Goal: Information Seeking & Learning: Learn about a topic

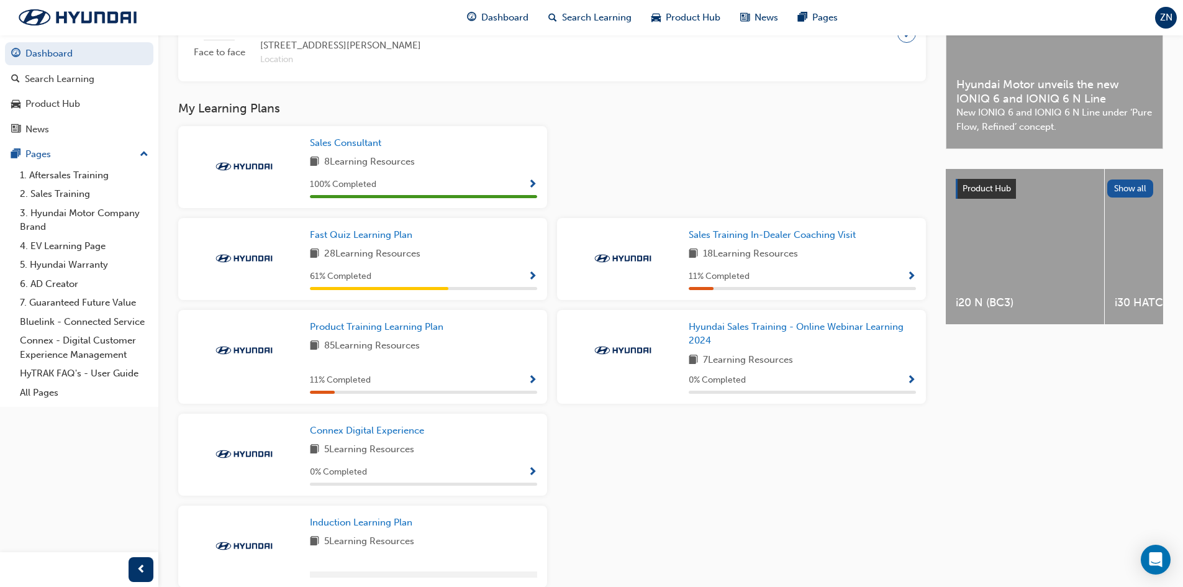
scroll to position [360, 0]
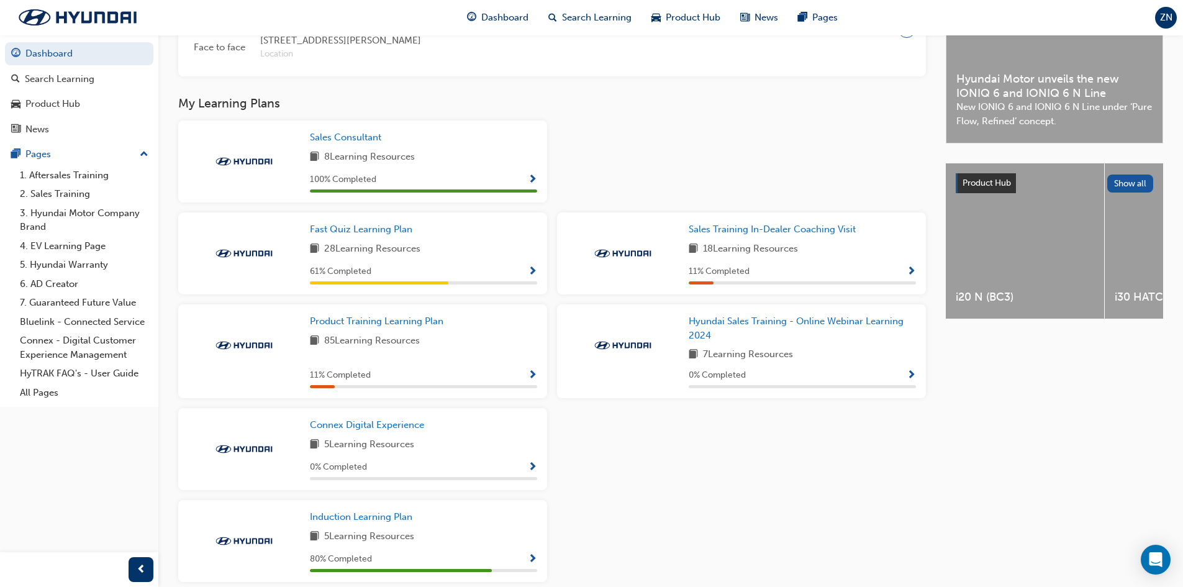
click at [530, 379] on span "Show Progress" at bounding box center [532, 375] width 9 height 11
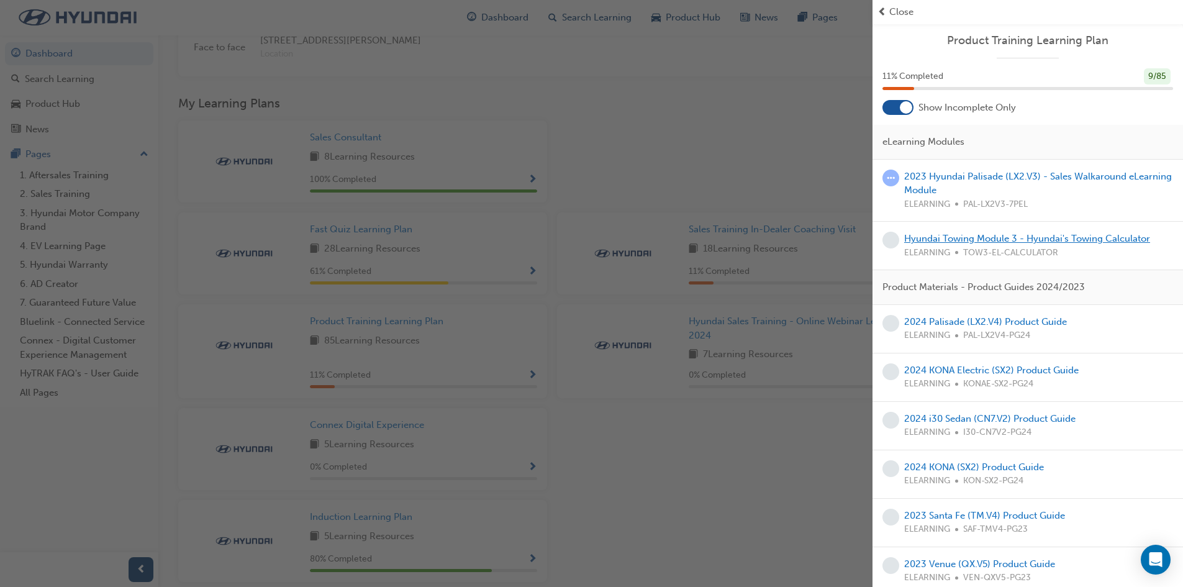
click at [963, 235] on link "Hyundai Towing Module 3 - Hyundai's Towing Calculator" at bounding box center [1027, 238] width 246 height 11
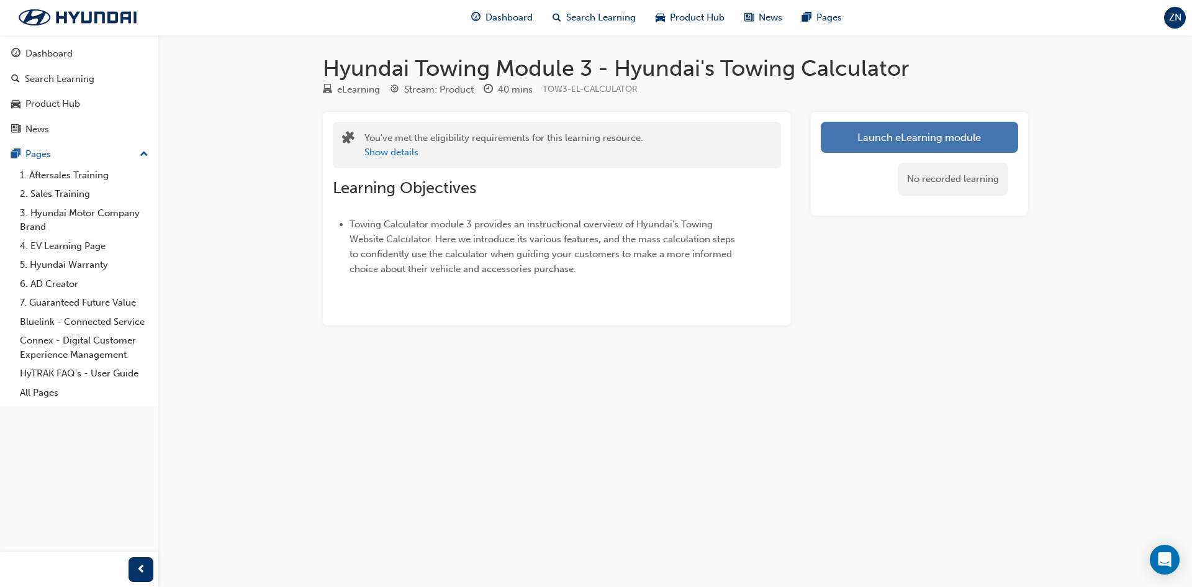
click at [945, 134] on link "Launch eLearning module" at bounding box center [919, 137] width 197 height 31
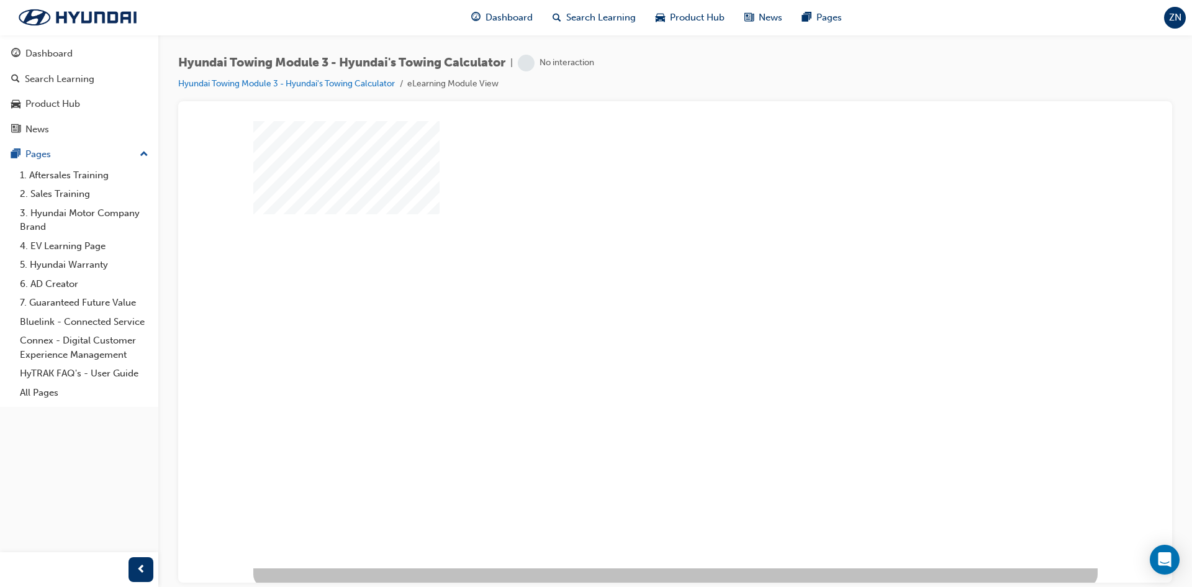
click at [640, 308] on div "play" at bounding box center [640, 308] width 0 height 0
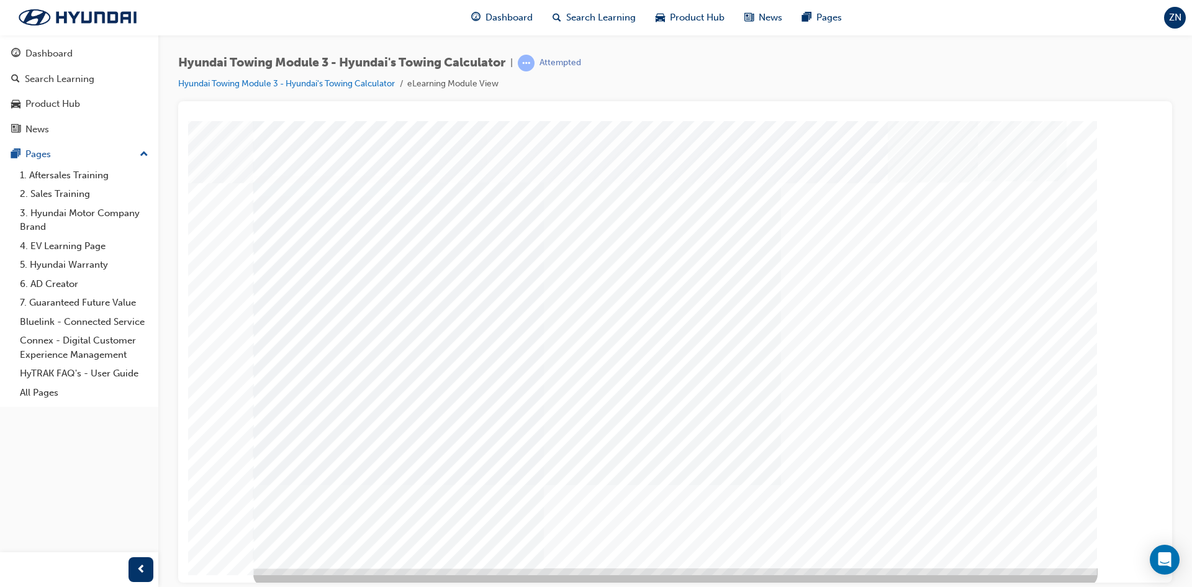
click at [1019, 524] on div "multistate" at bounding box center [675, 343] width 845 height 447
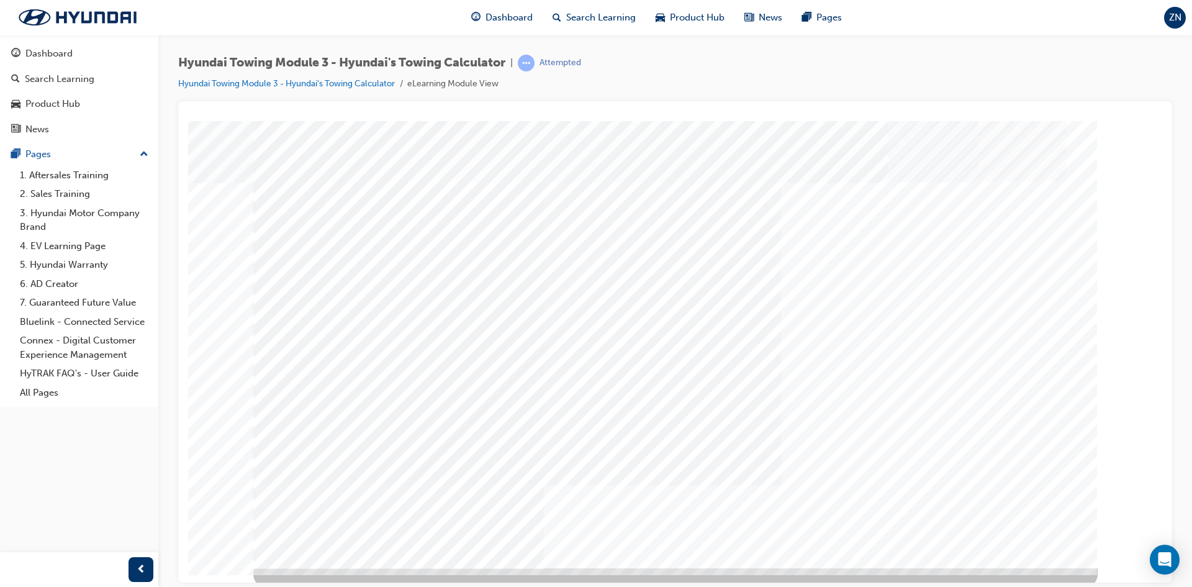
drag, startPoint x: 375, startPoint y: 378, endPoint x: 697, endPoint y: 429, distance: 325.7
drag, startPoint x: 600, startPoint y: 397, endPoint x: 725, endPoint y: 400, distance: 124.9
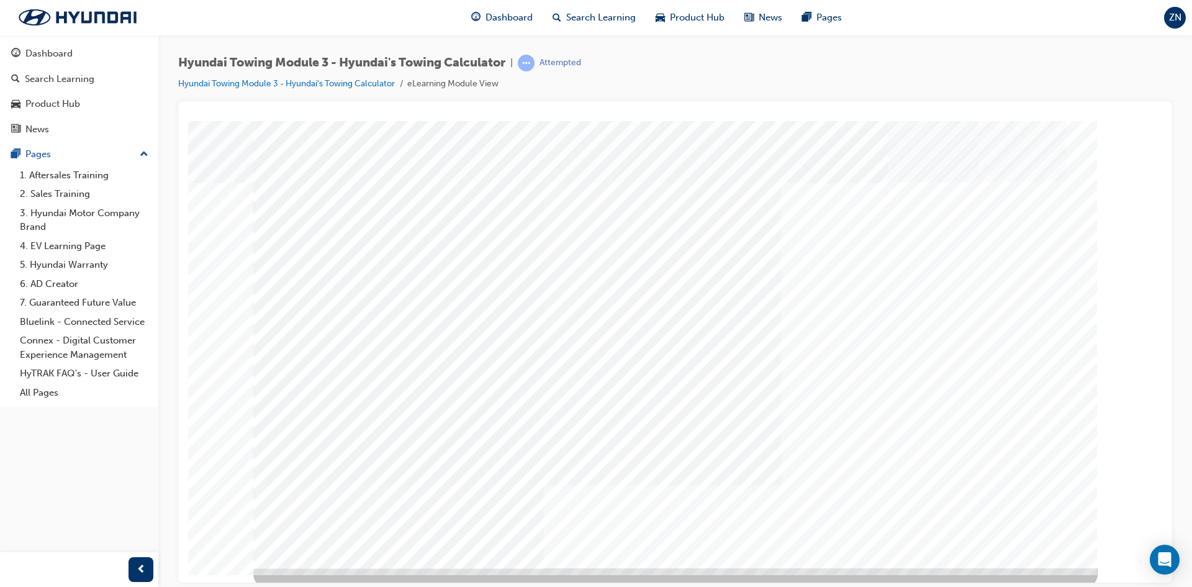
drag, startPoint x: 542, startPoint y: 419, endPoint x: 617, endPoint y: 353, distance: 100.0
drag, startPoint x: 651, startPoint y: 384, endPoint x: 581, endPoint y: 319, distance: 96.2
drag, startPoint x: 537, startPoint y: 348, endPoint x: 645, endPoint y: 337, distance: 108.1
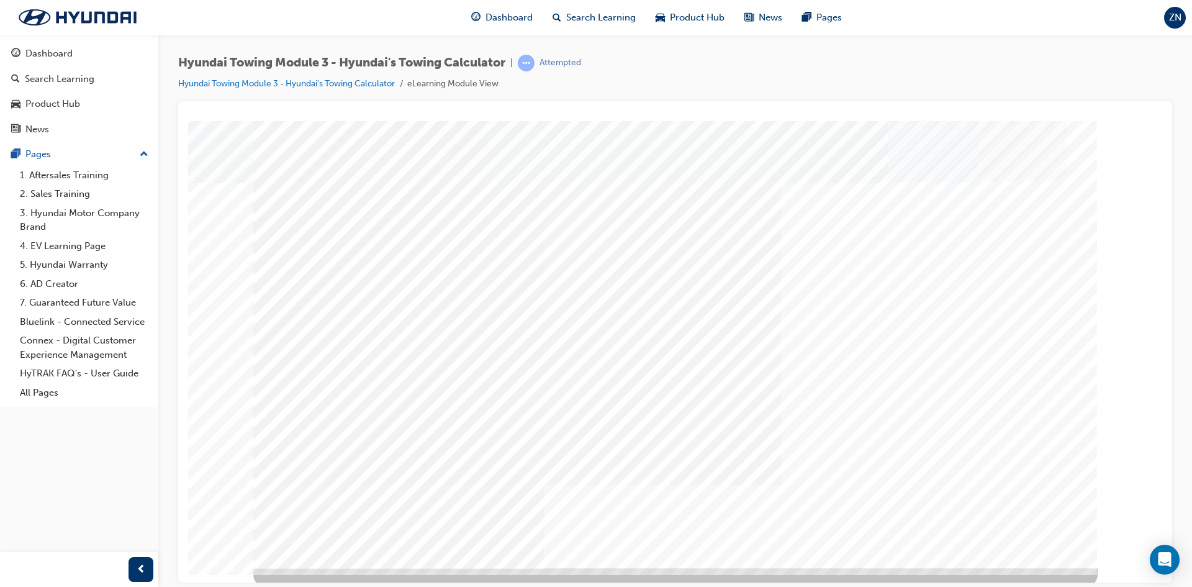
drag, startPoint x: 640, startPoint y: 392, endPoint x: 640, endPoint y: 336, distance: 55.9
click at [735, 384] on div "multistate" at bounding box center [675, 343] width 845 height 447
click at [735, 368] on div "multistate" at bounding box center [675, 343] width 845 height 447
drag, startPoint x: 712, startPoint y: 349, endPoint x: 910, endPoint y: 371, distance: 198.7
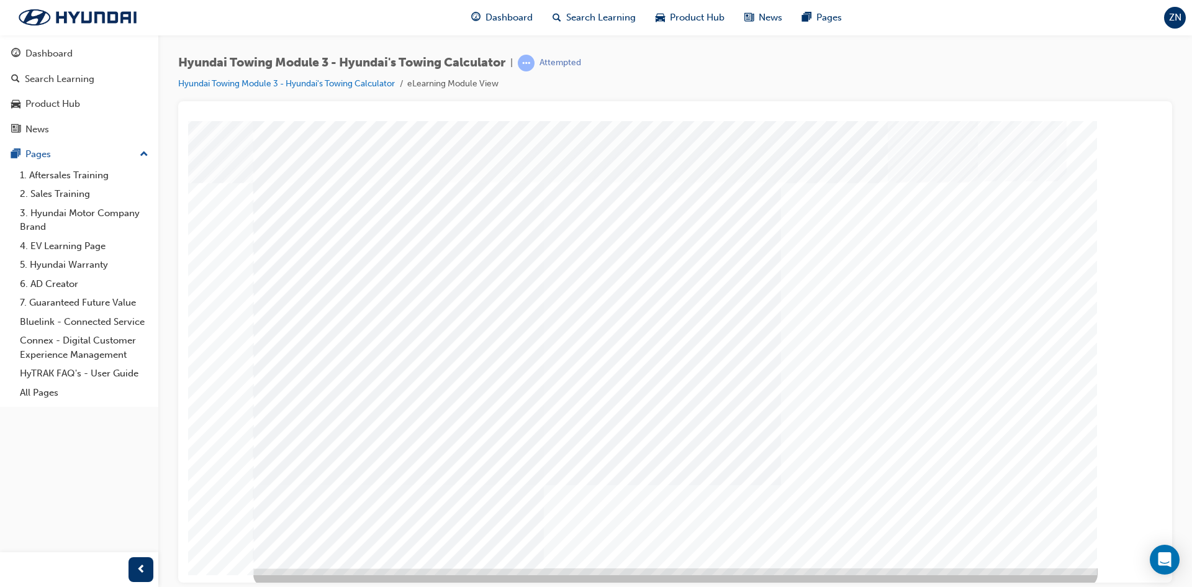
click at [858, 374] on div "multistate" at bounding box center [675, 343] width 845 height 447
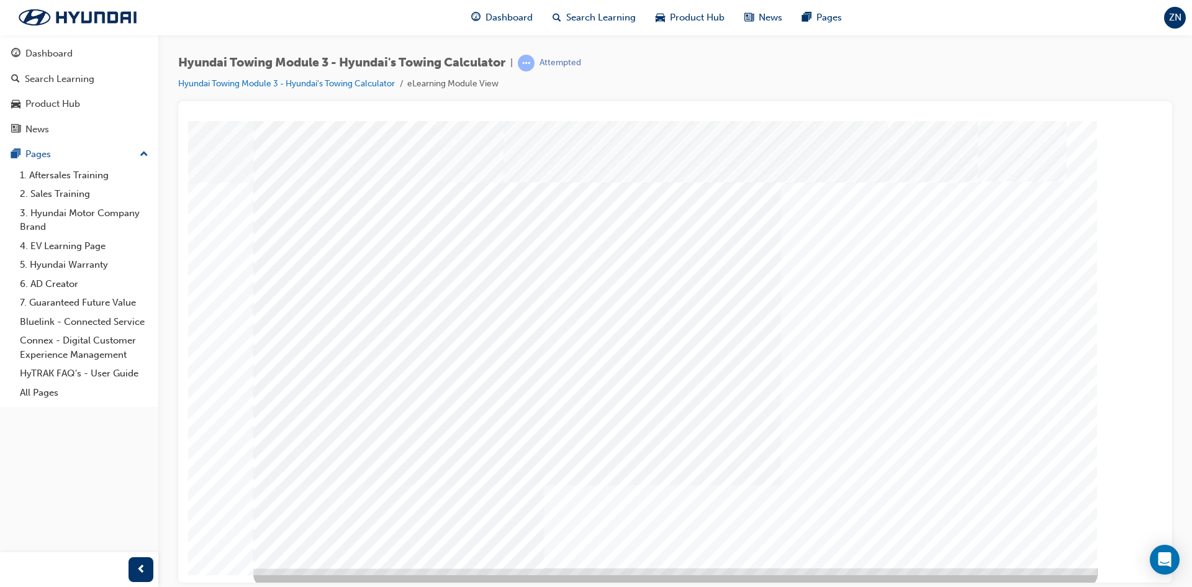
click at [1035, 525] on div "multistate" at bounding box center [675, 343] width 845 height 447
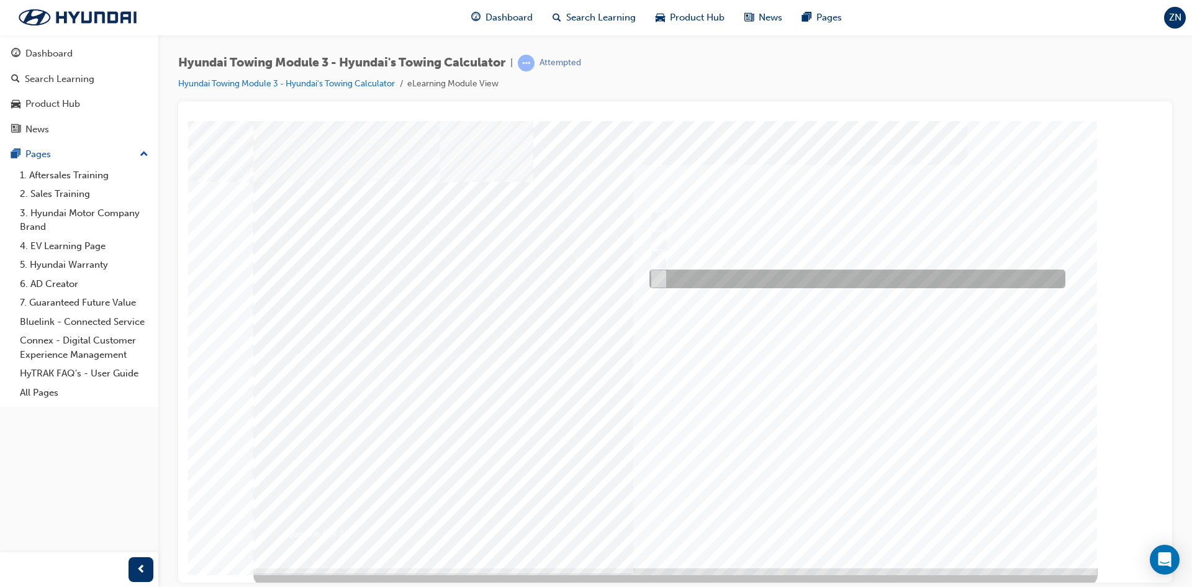
click at [709, 275] on div at bounding box center [855, 279] width 416 height 19
radio input "true"
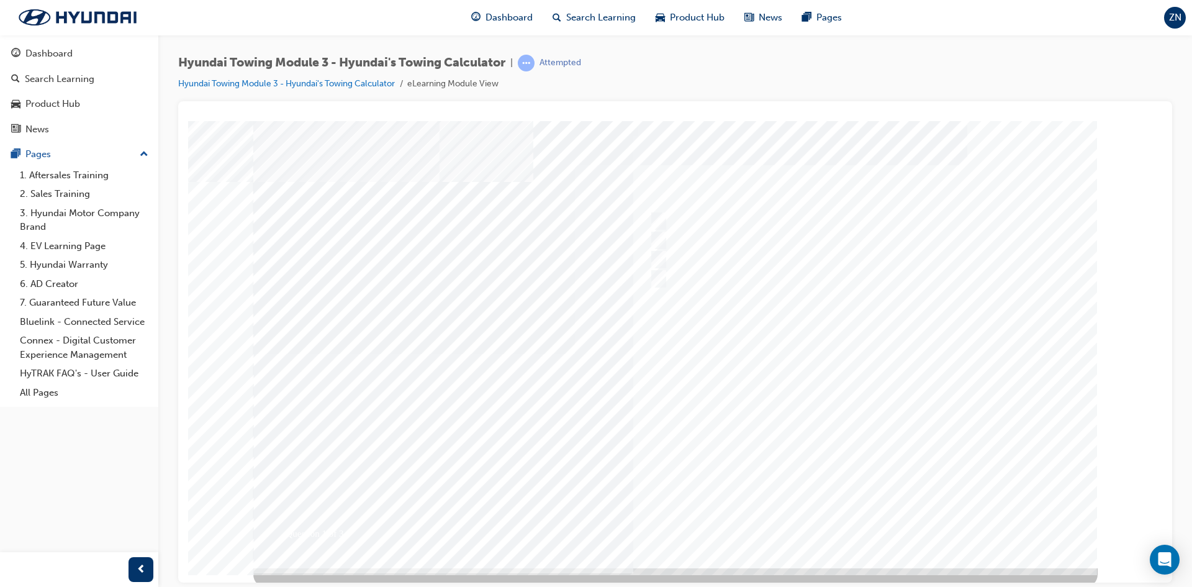
click at [662, 255] on div at bounding box center [675, 343] width 845 height 447
click at [666, 258] on div at bounding box center [675, 343] width 845 height 447
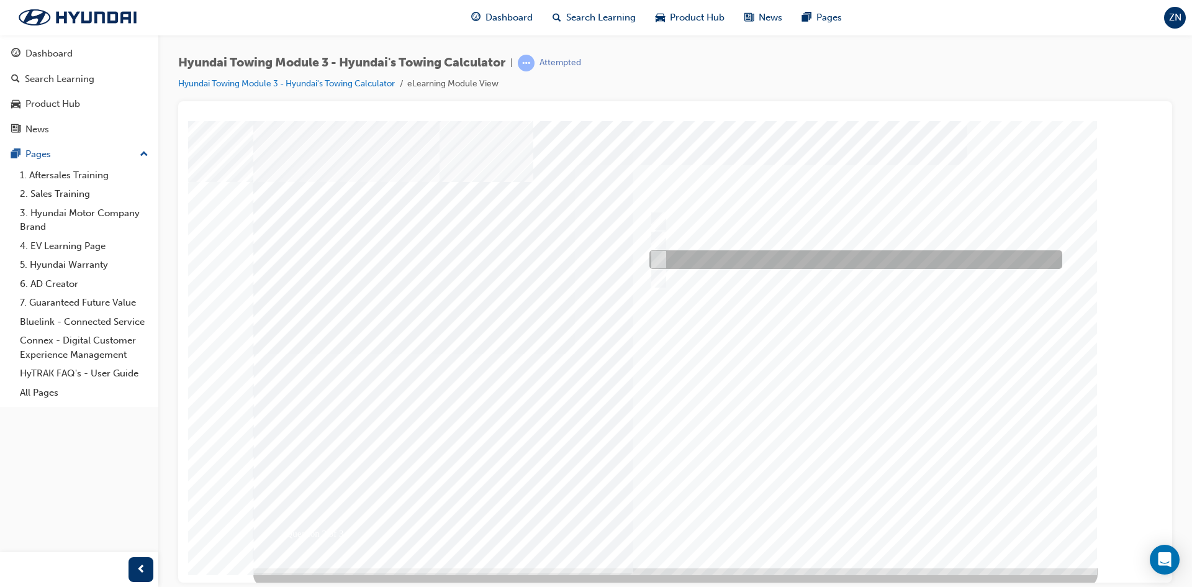
click at [655, 256] on input "276kg" at bounding box center [657, 260] width 14 height 14
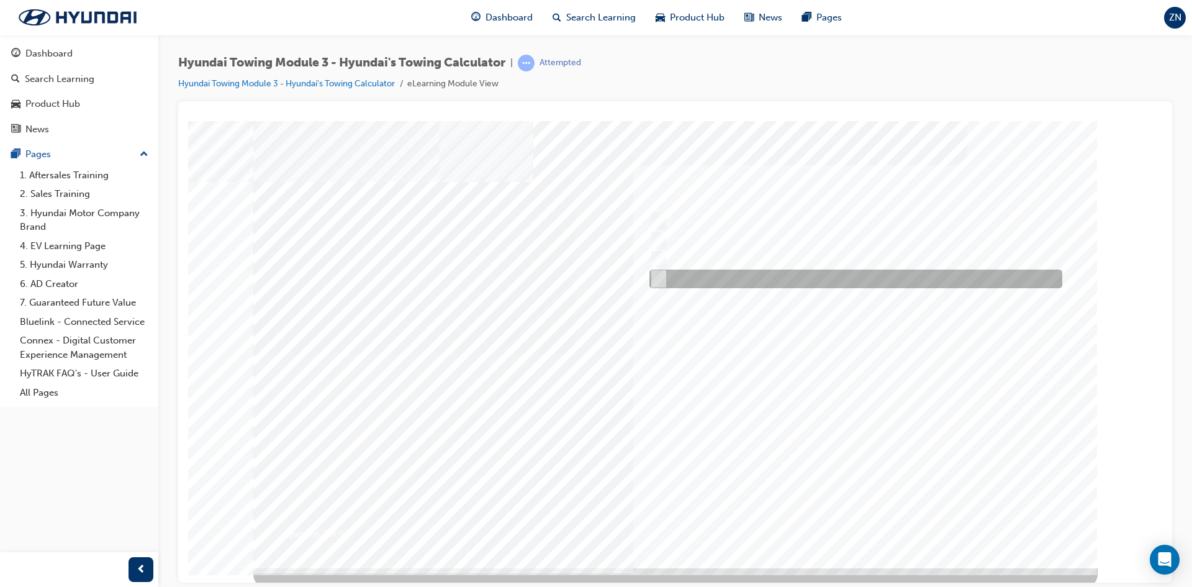
click at [663, 277] on div at bounding box center [853, 279] width 413 height 19
radio input "false"
radio input "true"
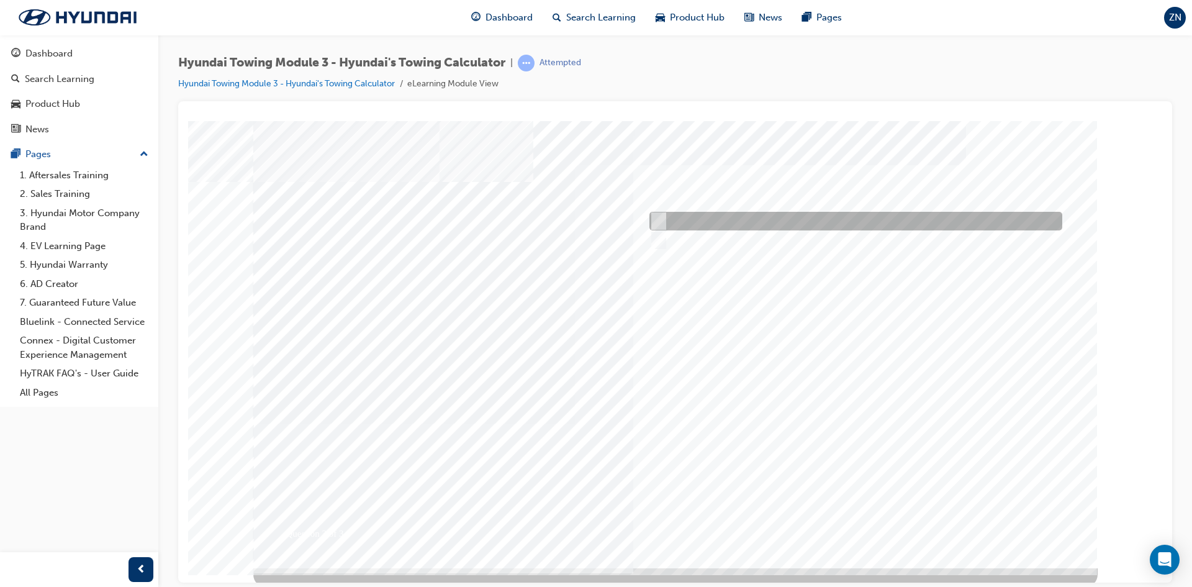
click at [699, 220] on div at bounding box center [853, 221] width 413 height 19
radio input "true"
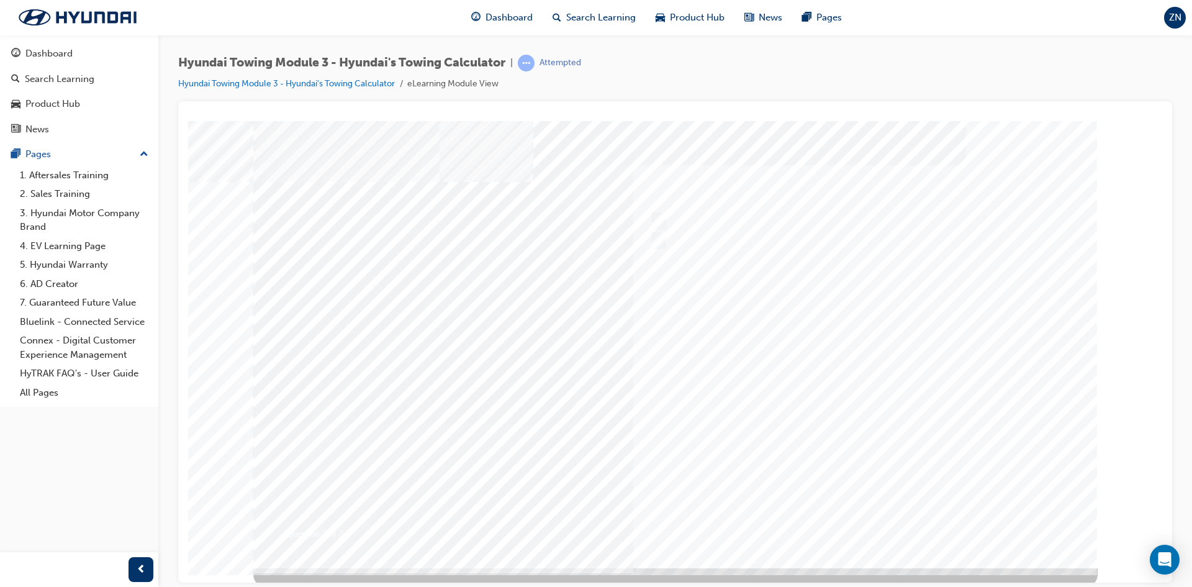
click at [856, 519] on div at bounding box center [675, 343] width 845 height 447
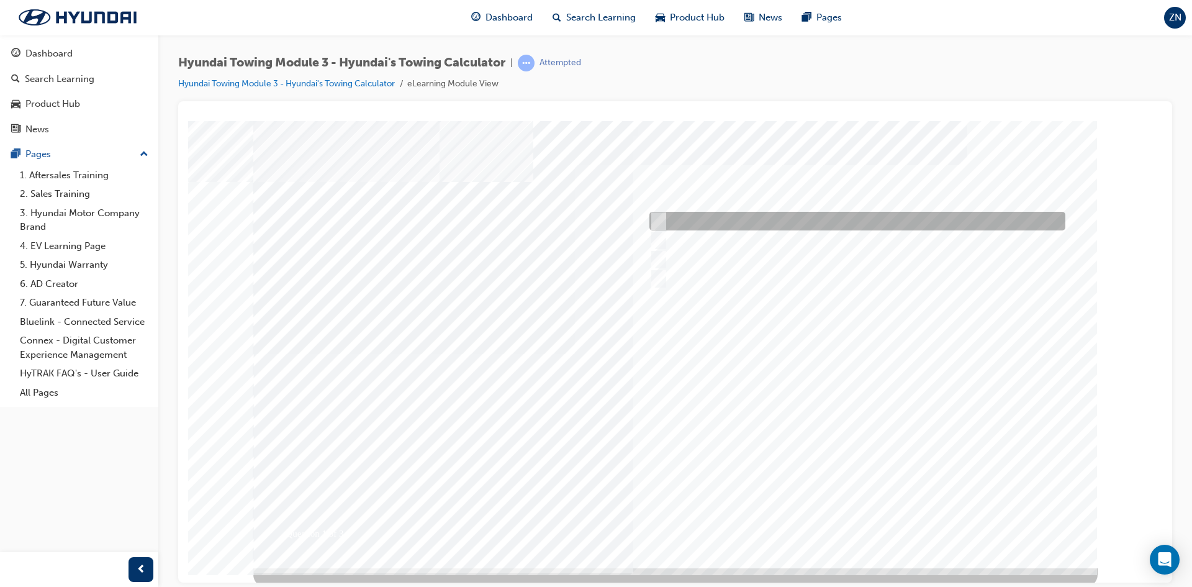
click at [701, 214] on div at bounding box center [855, 221] width 416 height 19
radio input "true"
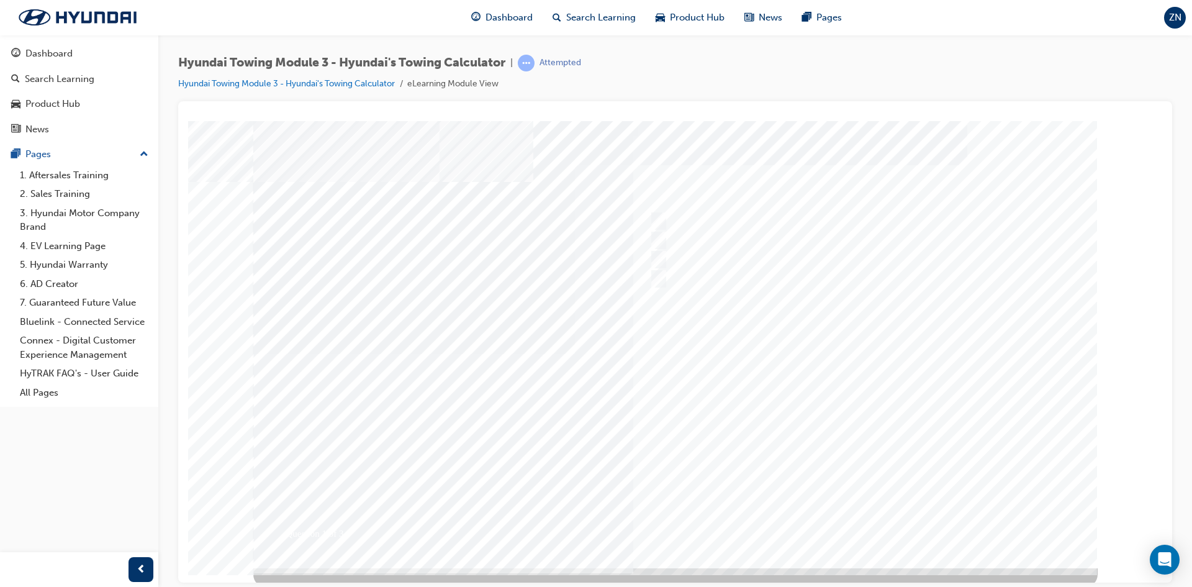
click at [832, 515] on div at bounding box center [675, 343] width 845 height 447
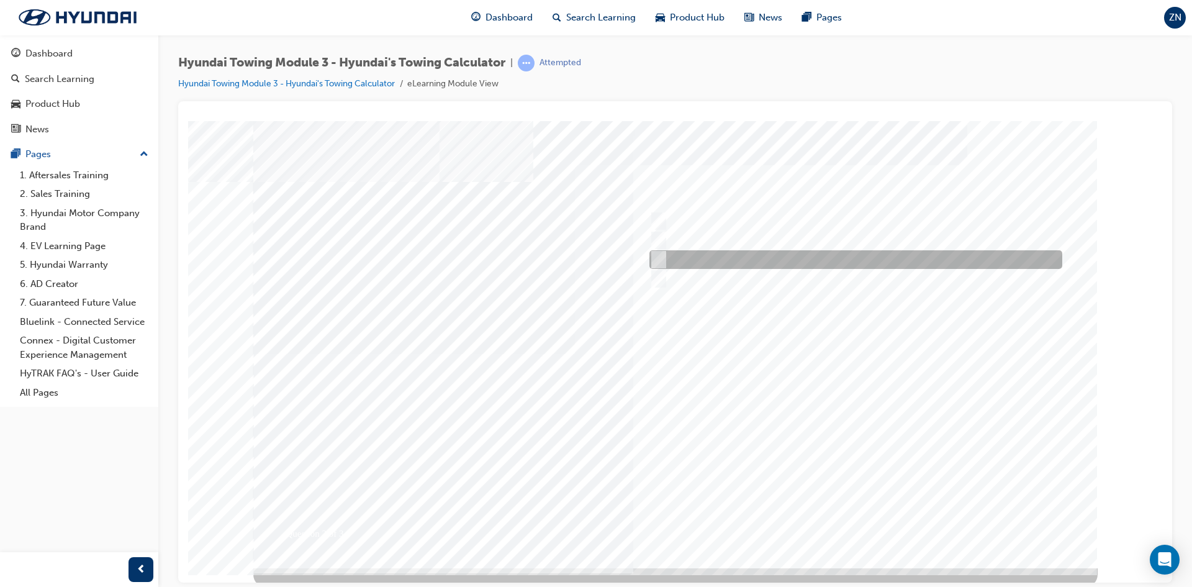
click at [683, 253] on div at bounding box center [853, 259] width 413 height 19
radio input "true"
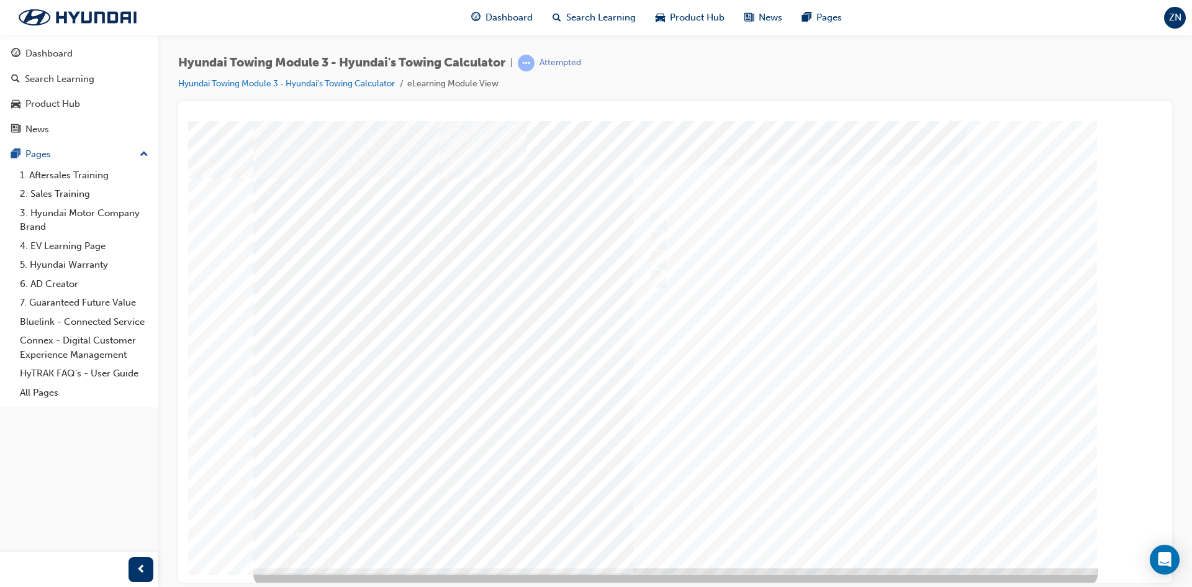
click at [864, 512] on div at bounding box center [675, 343] width 845 height 447
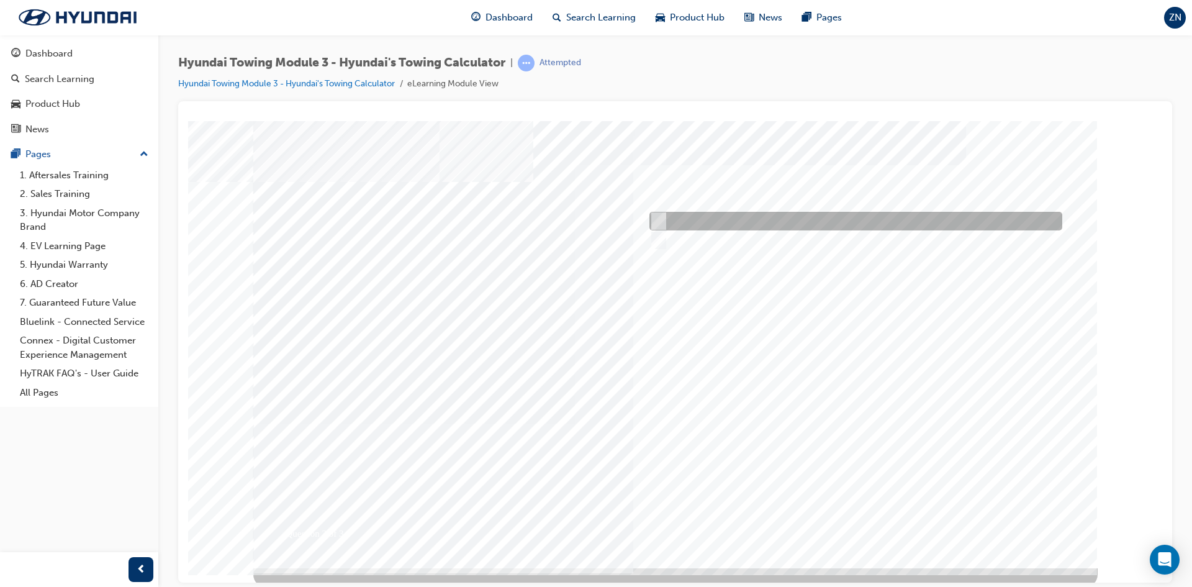
click at [683, 219] on div at bounding box center [853, 221] width 413 height 19
radio input "true"
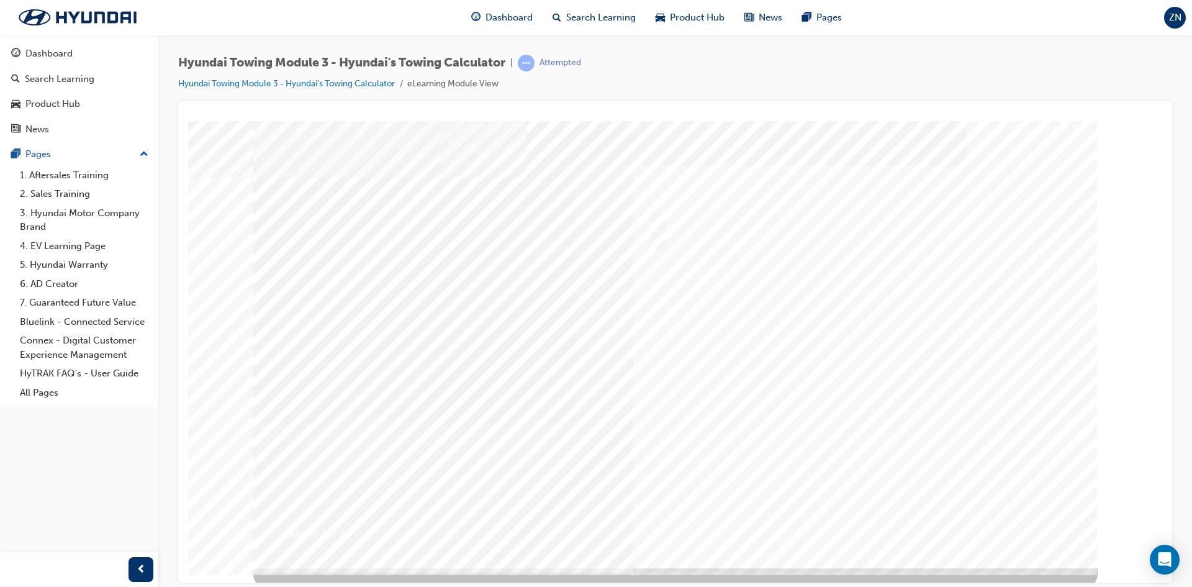
click at [861, 519] on div at bounding box center [675, 343] width 845 height 447
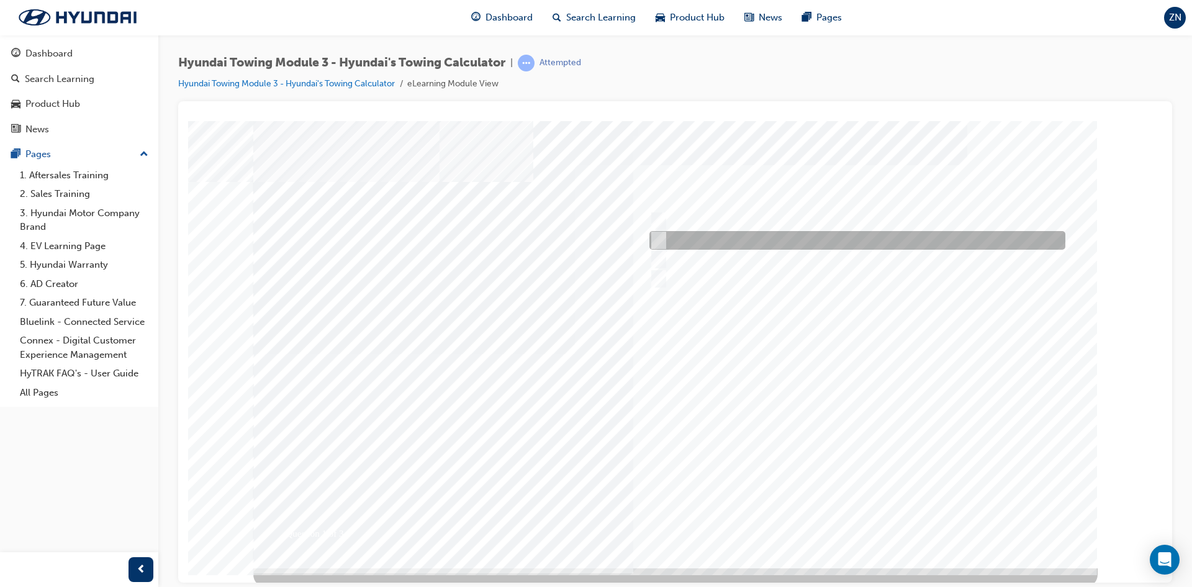
click at [697, 234] on div at bounding box center [855, 240] width 416 height 19
radio input "true"
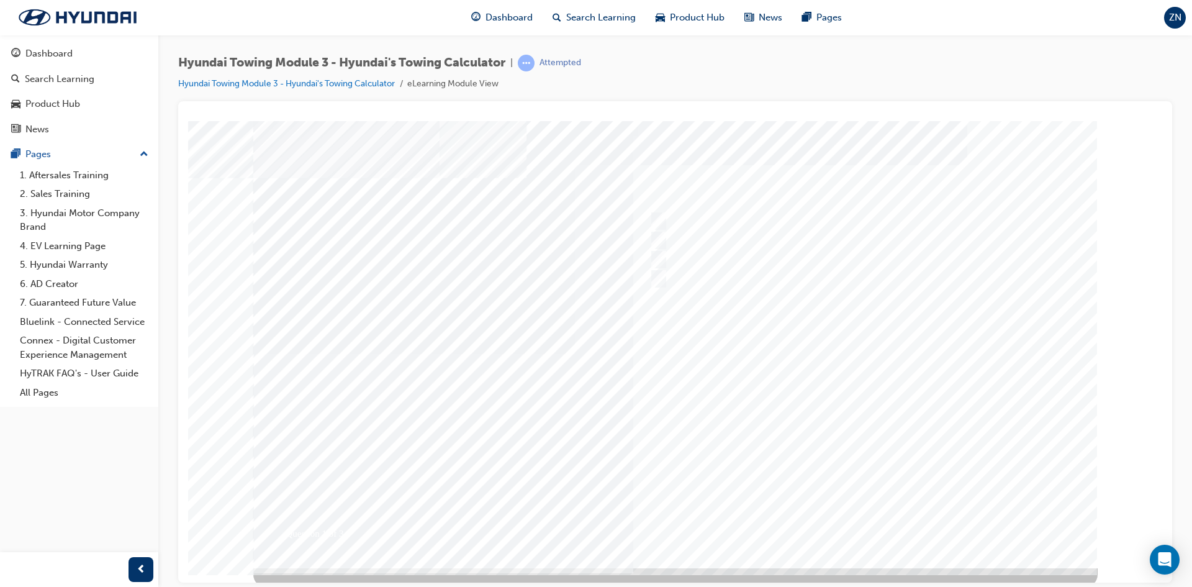
click at [870, 515] on div at bounding box center [675, 343] width 845 height 447
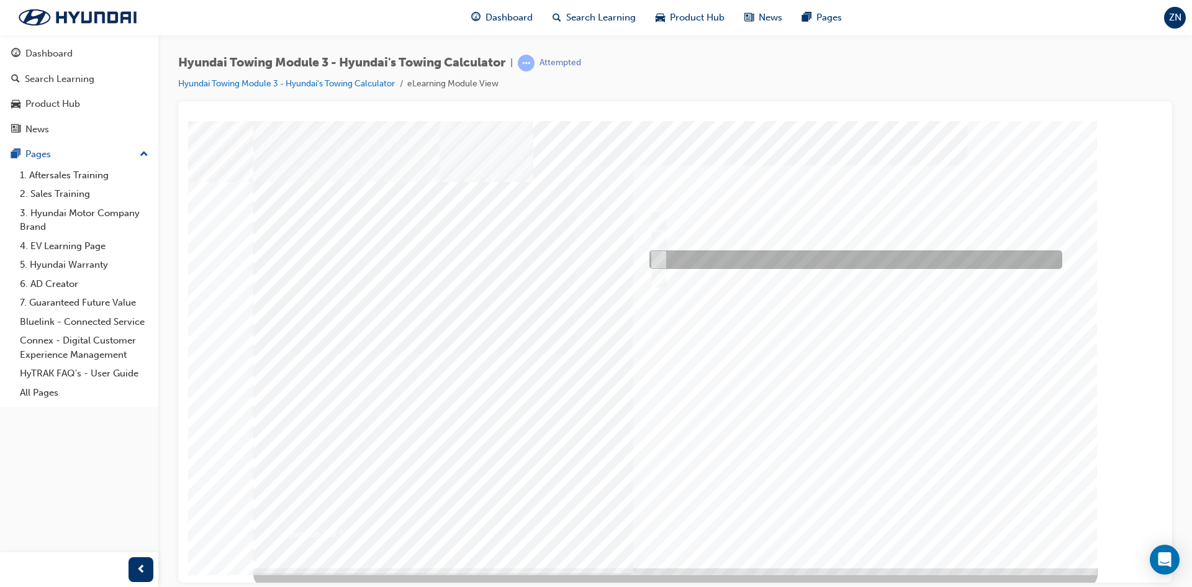
click at [694, 255] on div at bounding box center [853, 259] width 413 height 19
radio input "true"
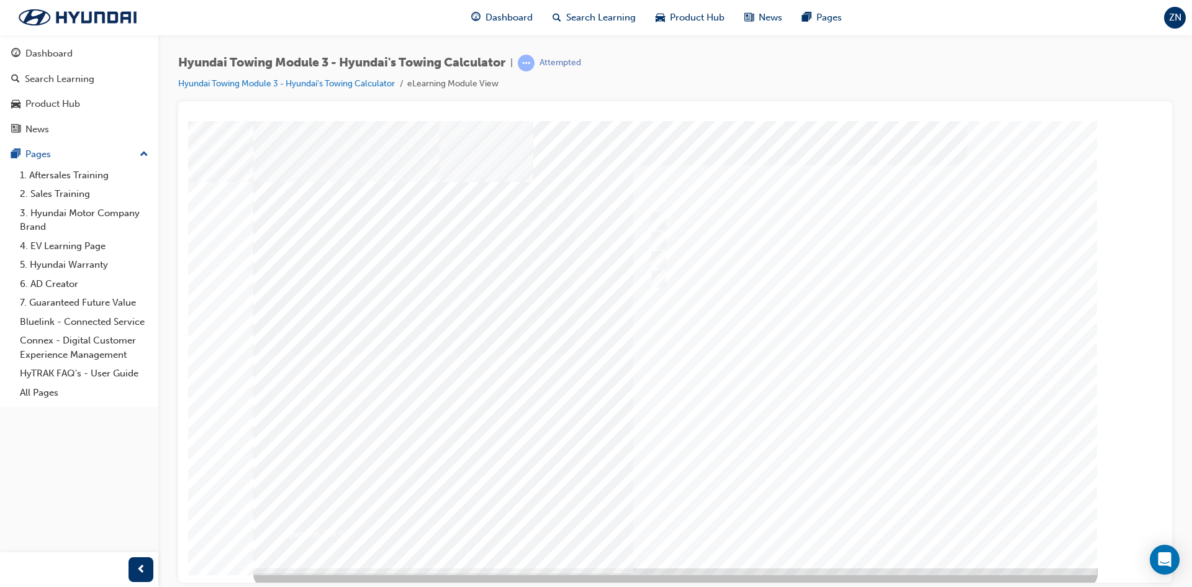
click at [854, 525] on div at bounding box center [675, 343] width 845 height 447
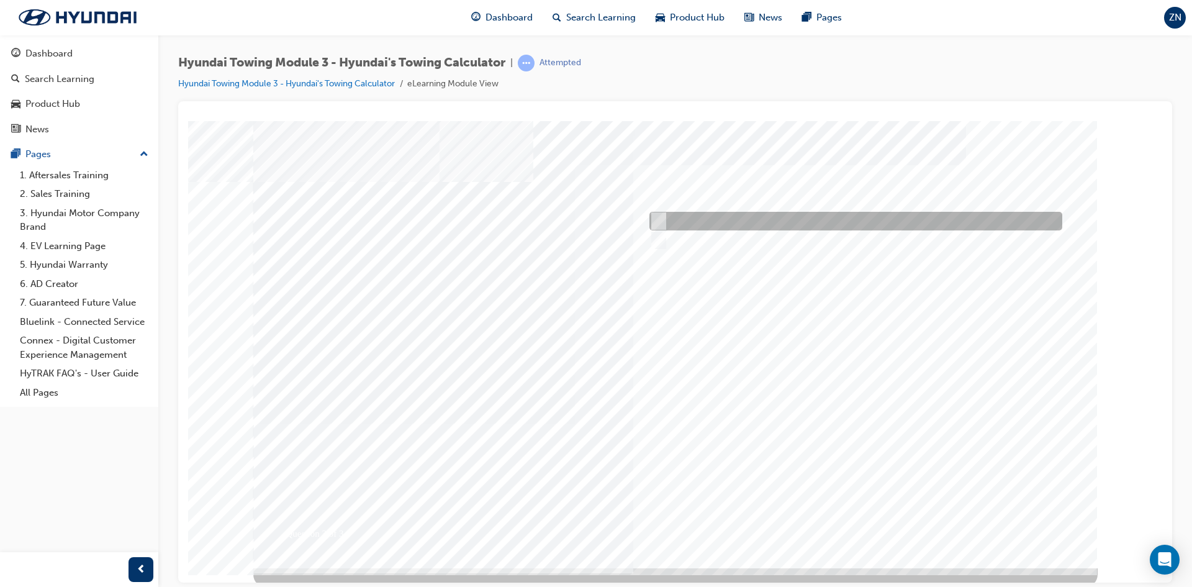
click at [706, 218] on div at bounding box center [853, 221] width 413 height 19
radio input "true"
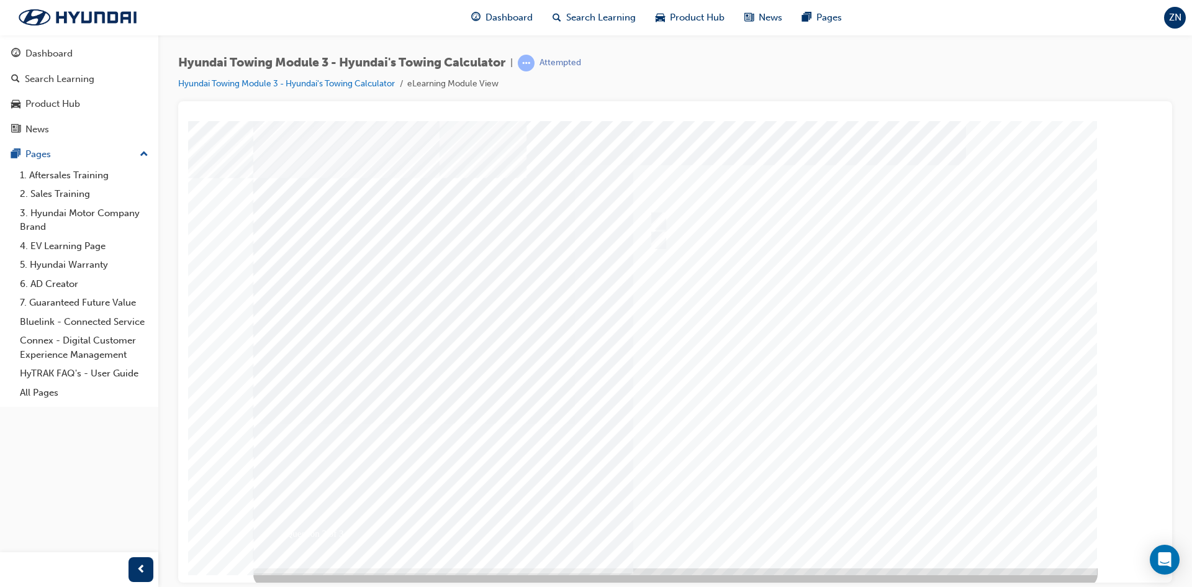
click at [859, 518] on div at bounding box center [675, 343] width 845 height 447
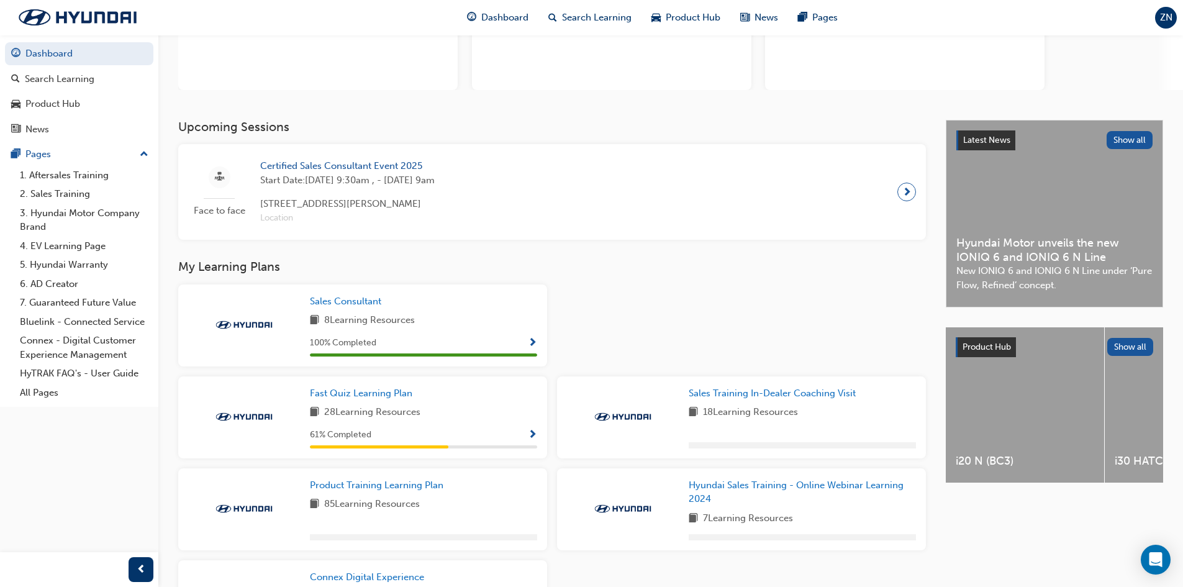
scroll to position [248, 0]
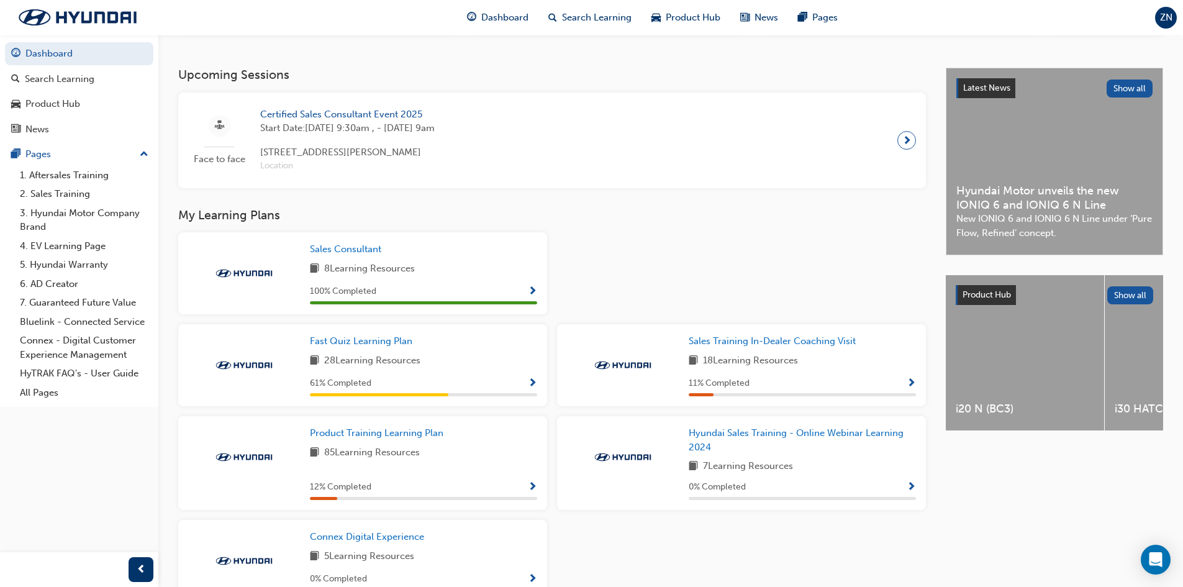
click at [530, 491] on span "Show Progress" at bounding box center [532, 487] width 9 height 11
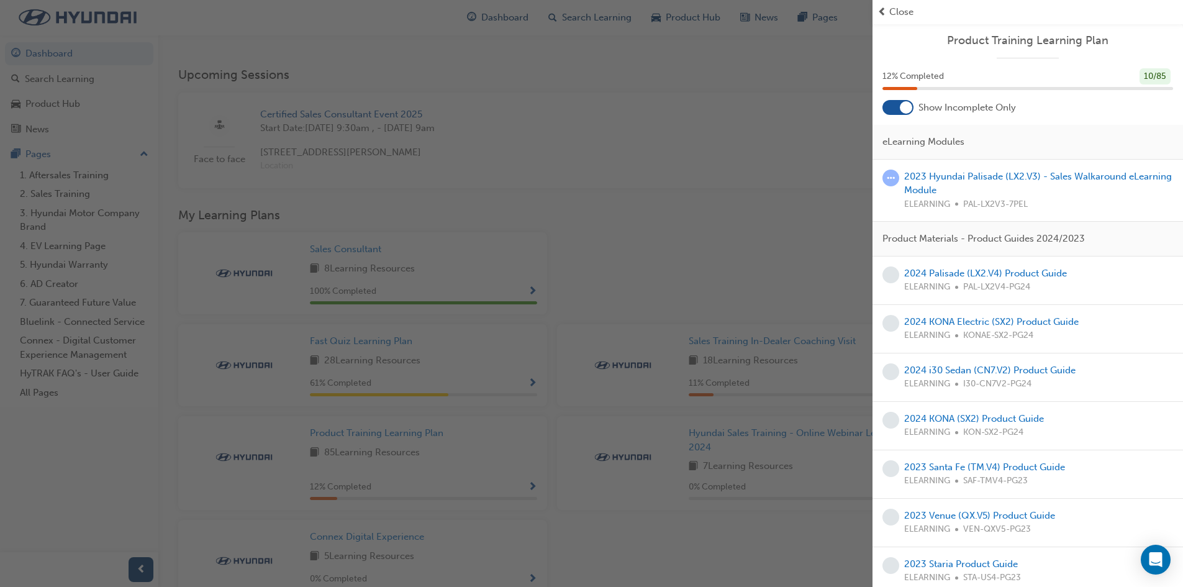
click at [678, 226] on div "button" at bounding box center [436, 293] width 873 height 587
